Goal: Find specific page/section: Find specific page/section

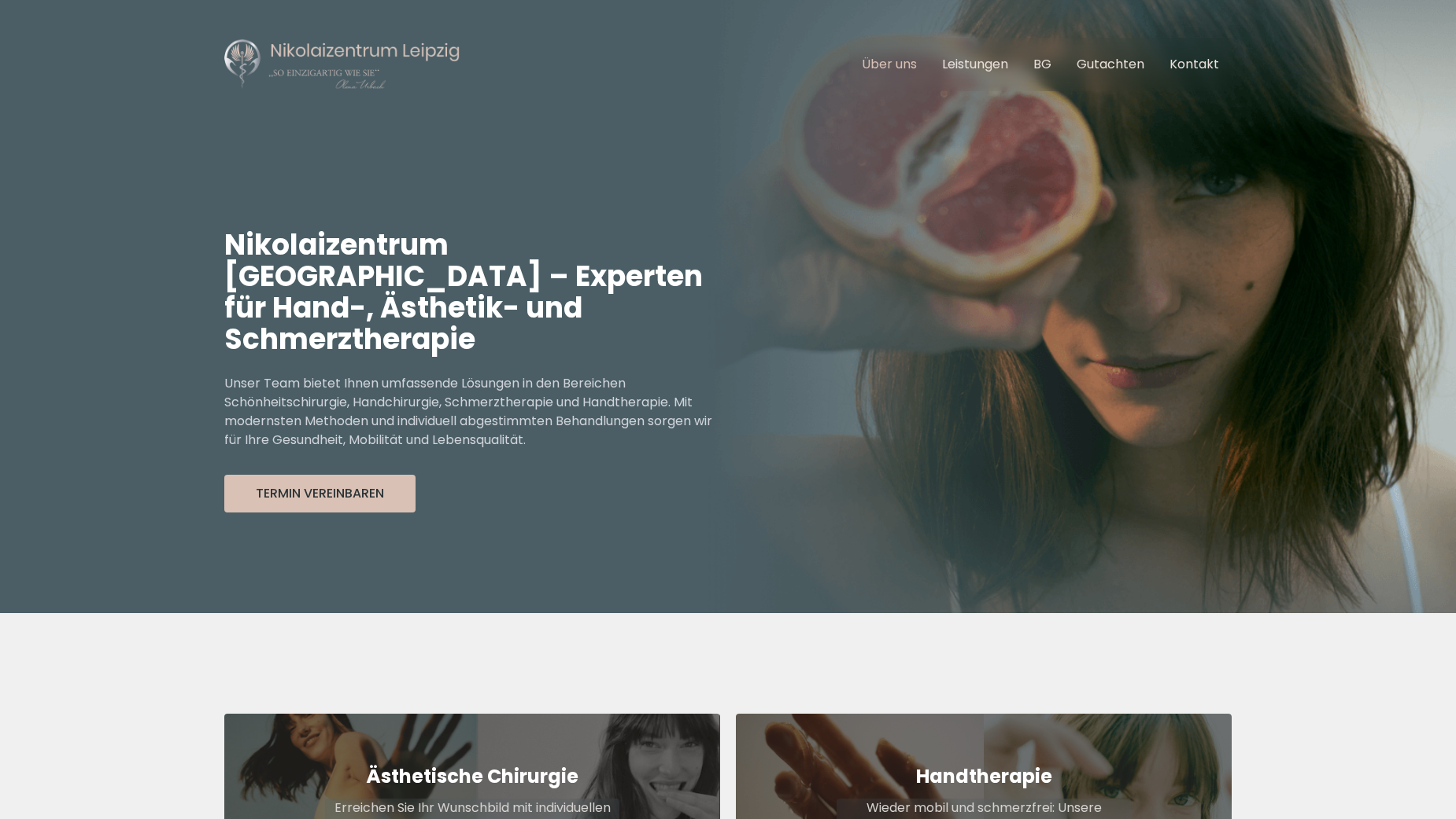
click at [873, 63] on link "Über uns" at bounding box center [889, 64] width 56 height 18
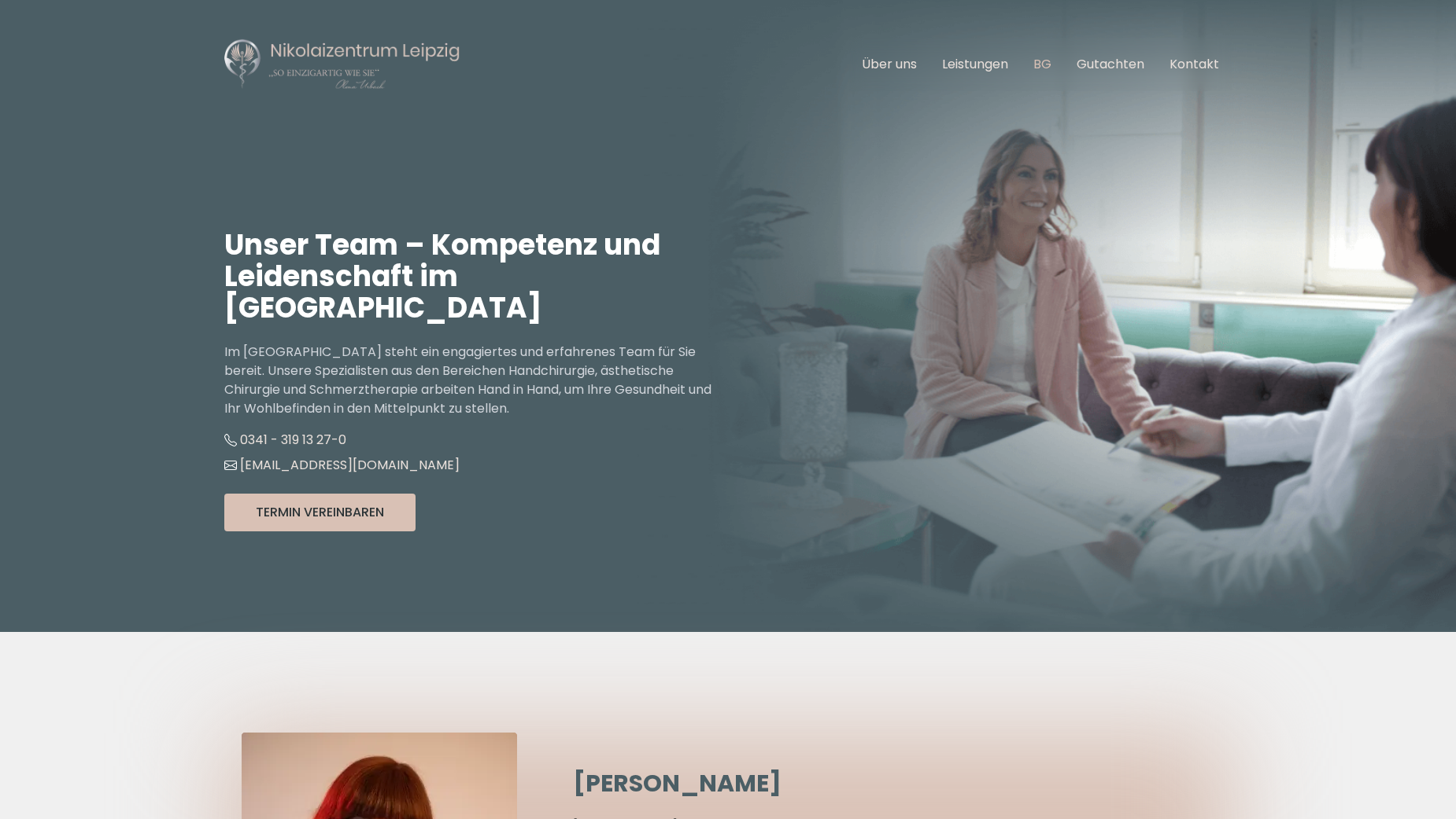
click at [1050, 60] on link "BG" at bounding box center [1042, 64] width 18 height 18
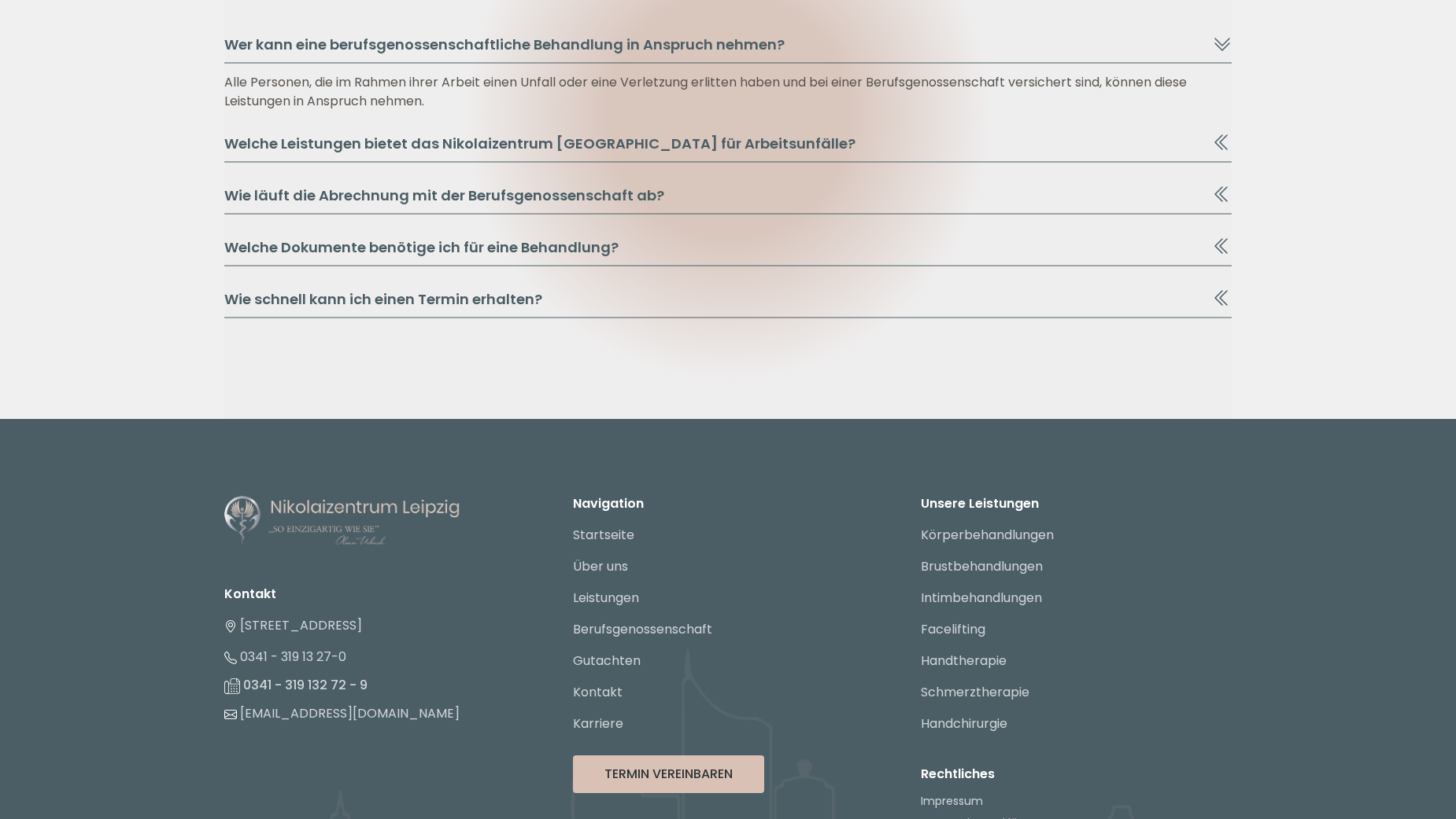
scroll to position [8727, 0]
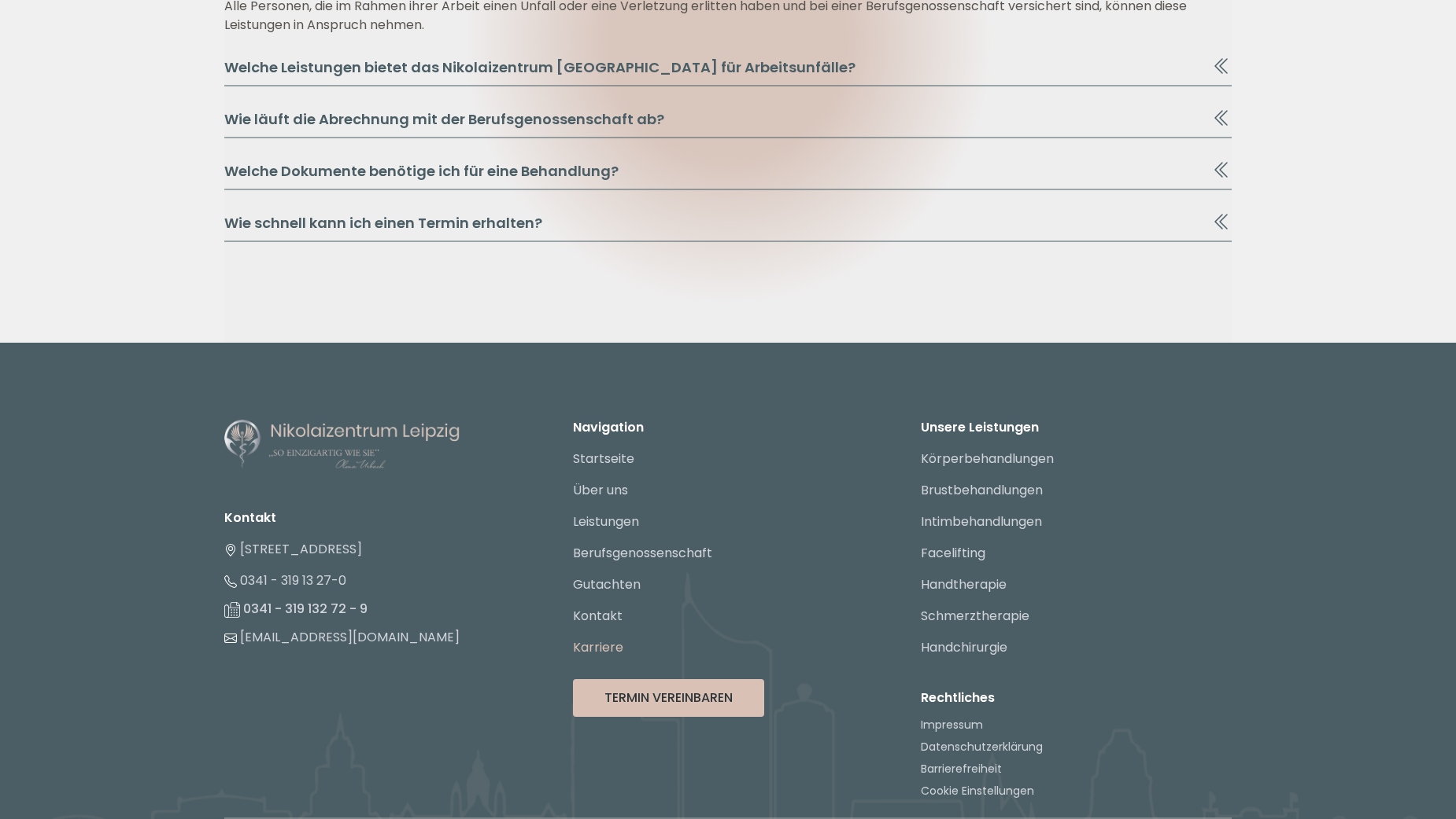
click at [605, 638] on link "Karriere" at bounding box center [597, 647] width 51 height 18
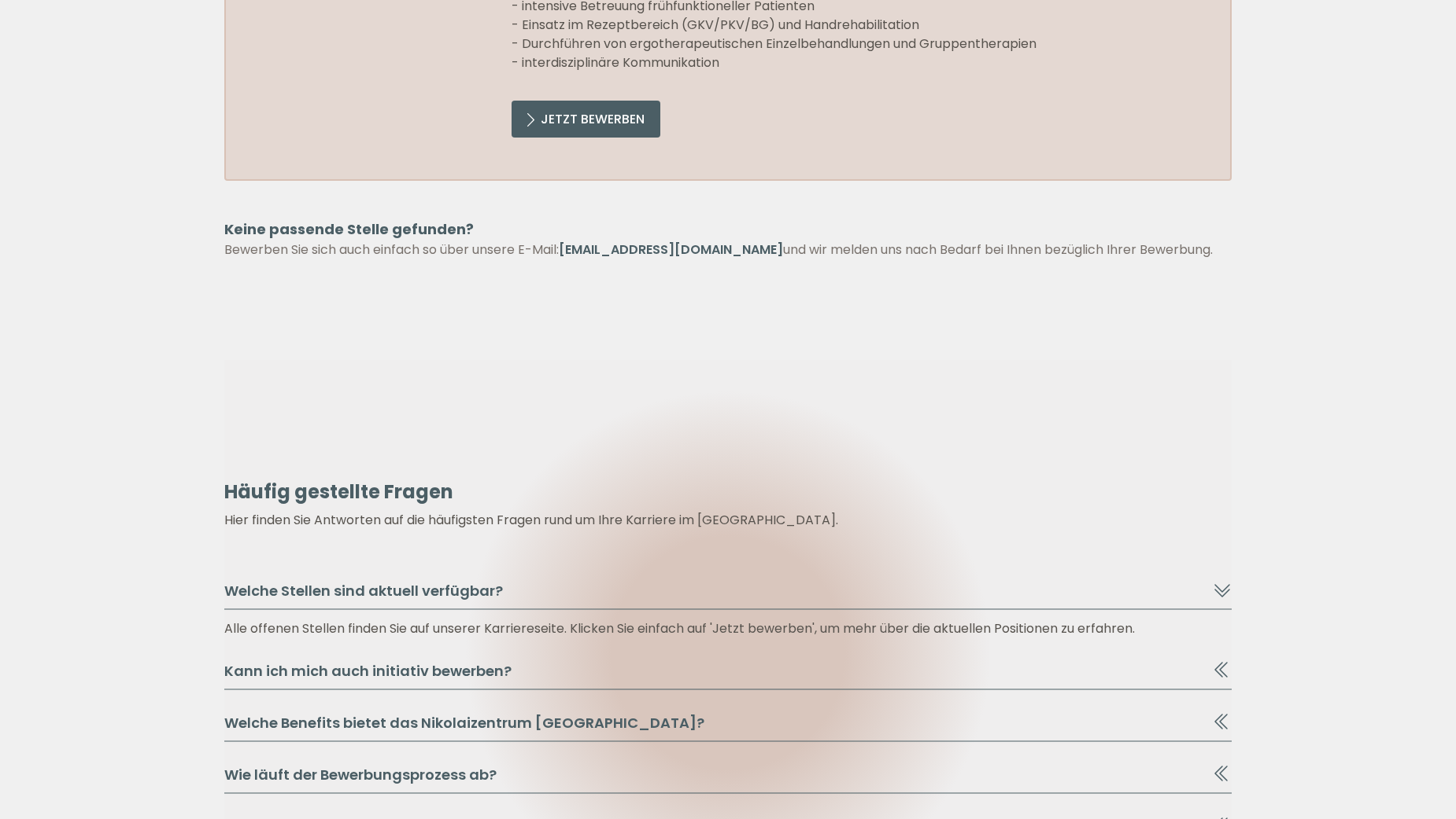
scroll to position [2595, 0]
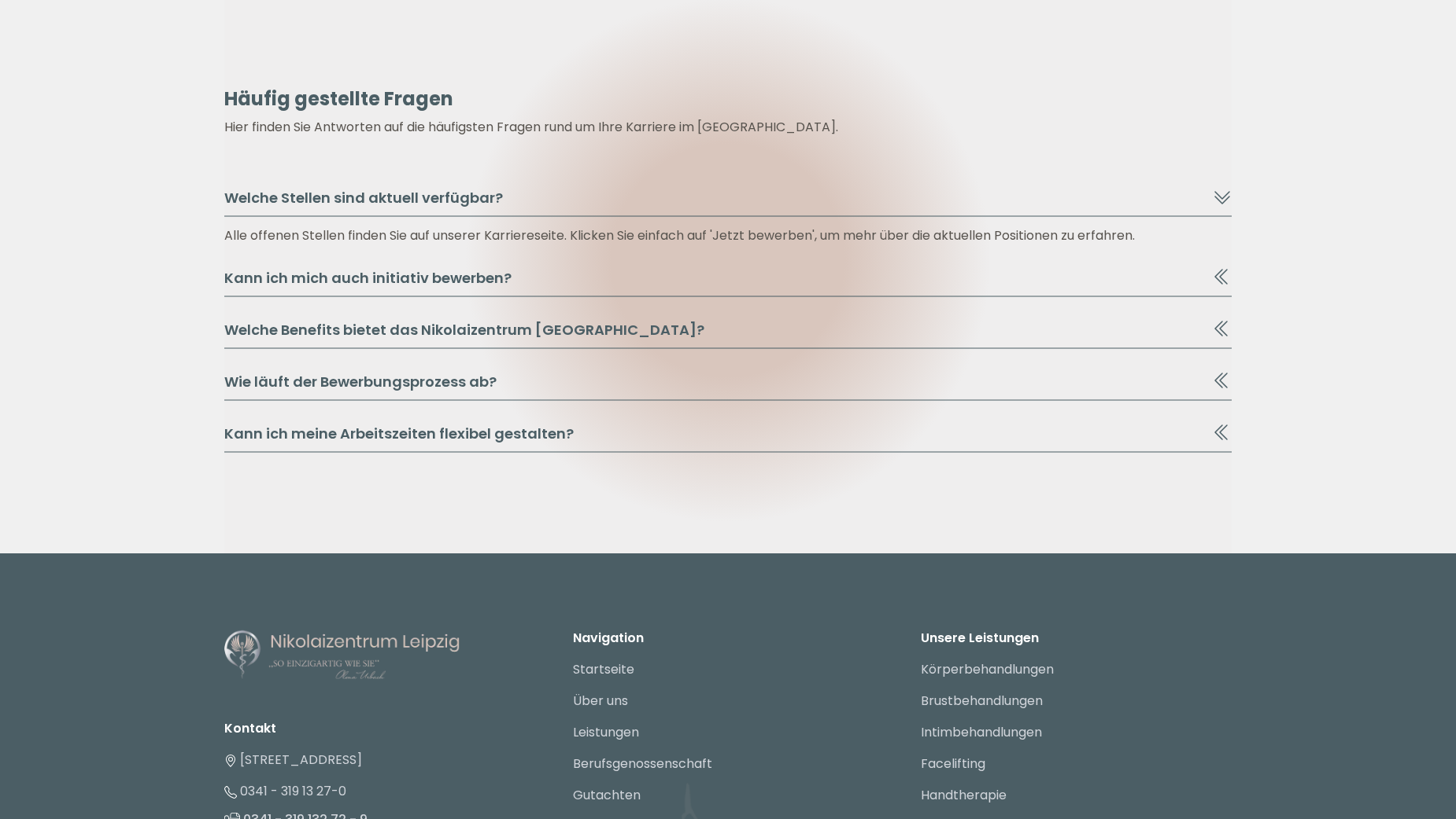
click at [397, 323] on button "Welche Benefits bietet das Nikolaizentrum Leipzig?" at bounding box center [728, 334] width 1007 height 30
